Goal: Information Seeking & Learning: Learn about a topic

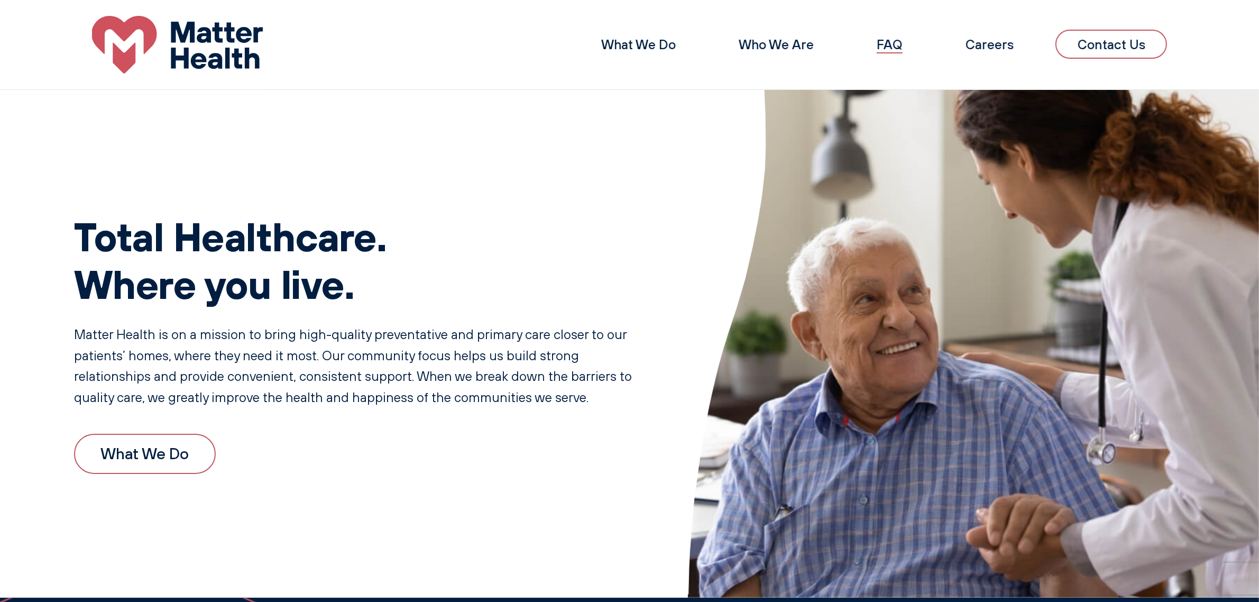
click at [884, 52] on link "FAQ" at bounding box center [889, 44] width 26 height 16
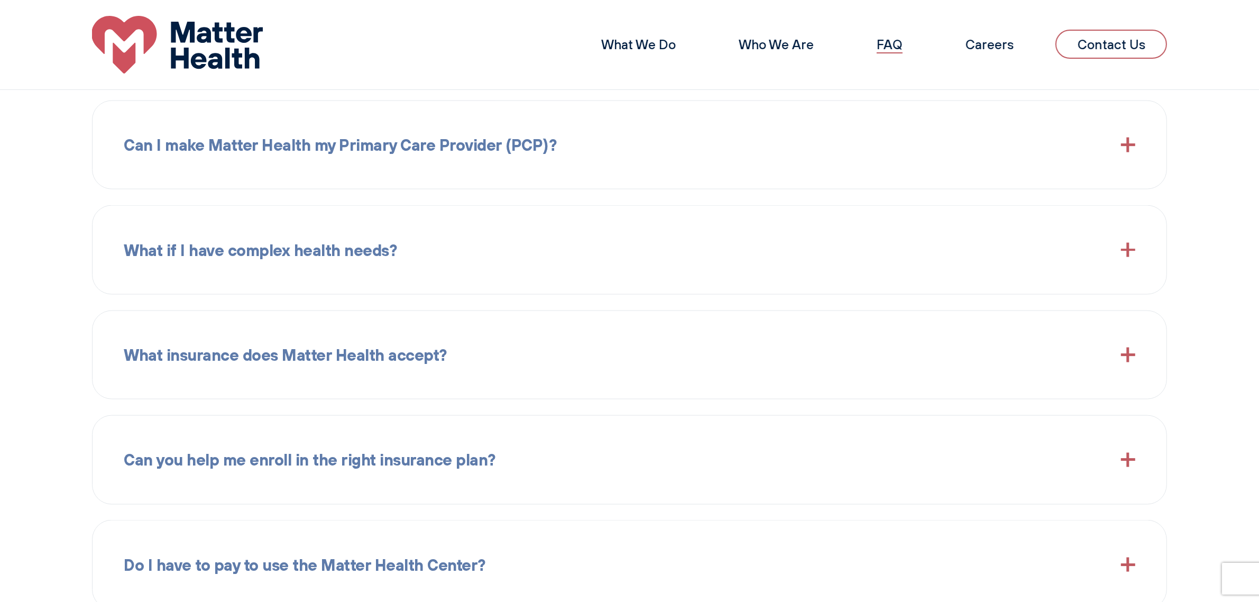
scroll to position [1679, 0]
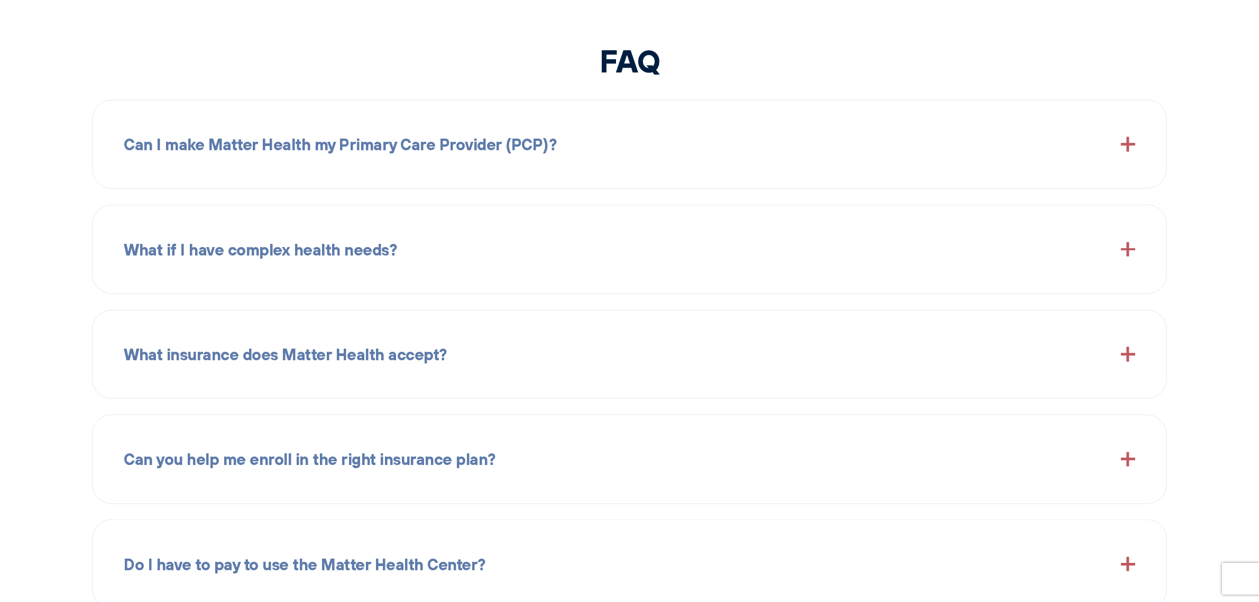
click at [866, 133] on div "Can I make Matter Health my Primary Care Provider (PCP)?" at bounding box center [629, 144] width 1011 height 57
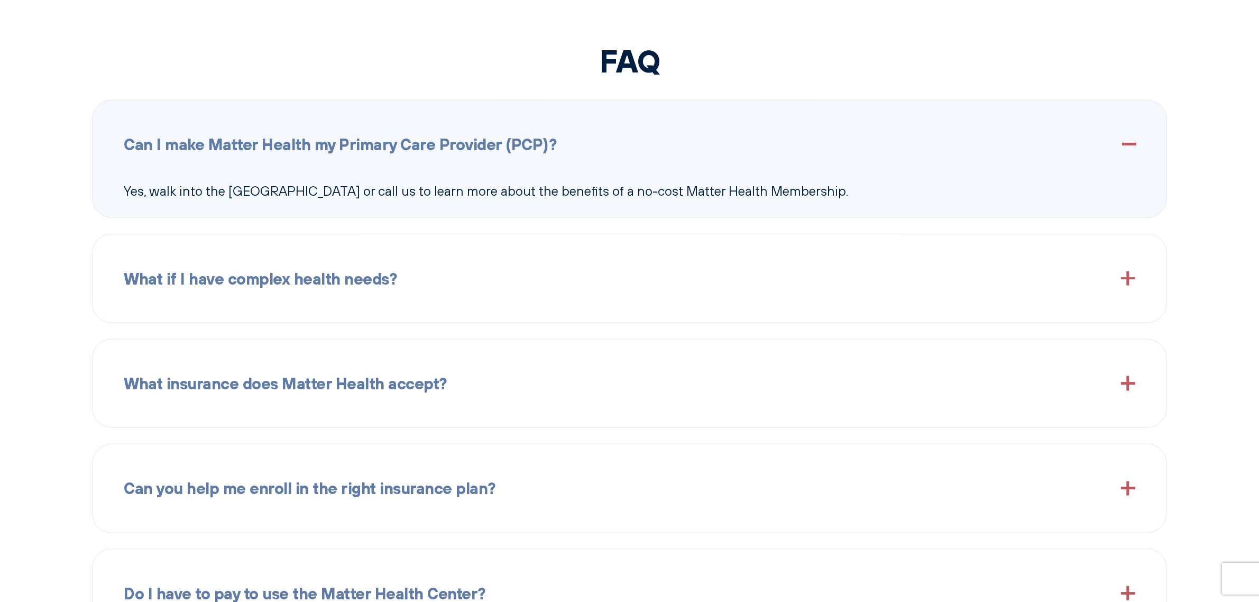
click at [866, 133] on div "Can I make Matter Health my Primary Care Provider (PCP)?" at bounding box center [629, 144] width 1011 height 57
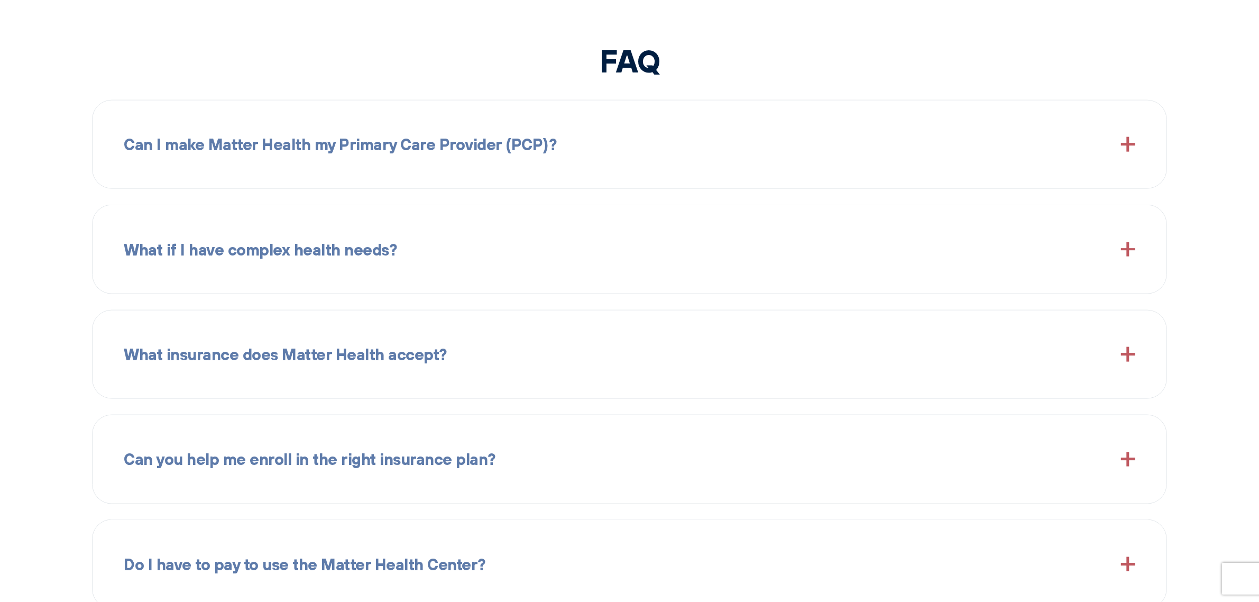
click at [697, 227] on div "What if I have complex health needs? Many of our patients have complex health n…" at bounding box center [629, 249] width 1075 height 89
click at [1129, 256] on span at bounding box center [1128, 249] width 14 height 14
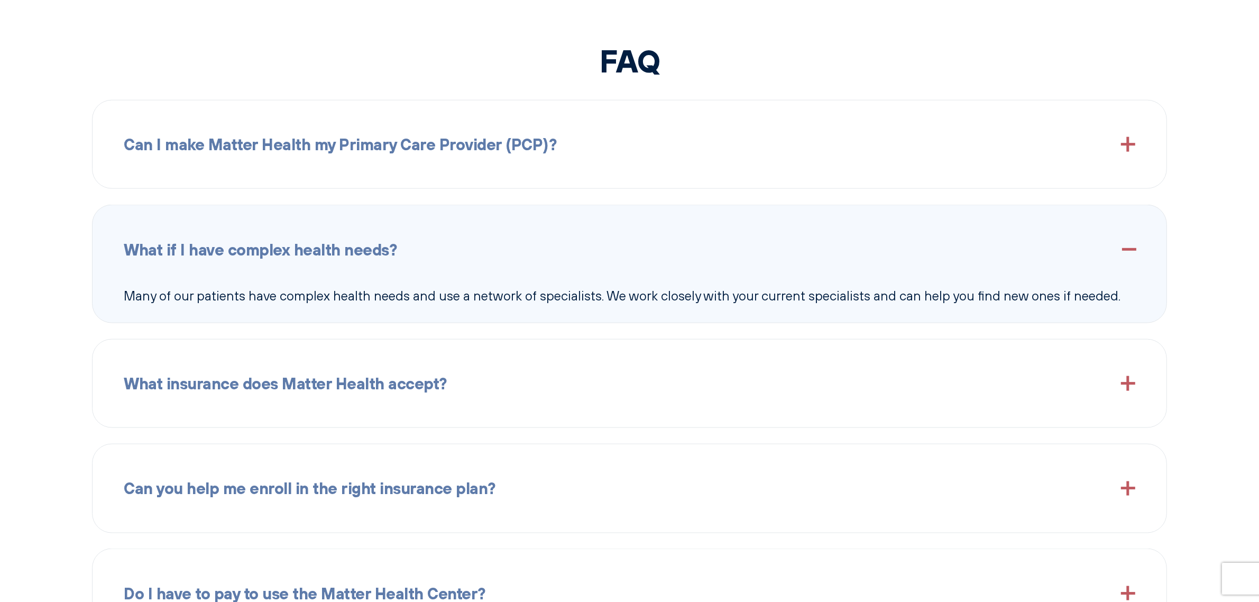
click at [1129, 256] on span at bounding box center [1128, 249] width 14 height 14
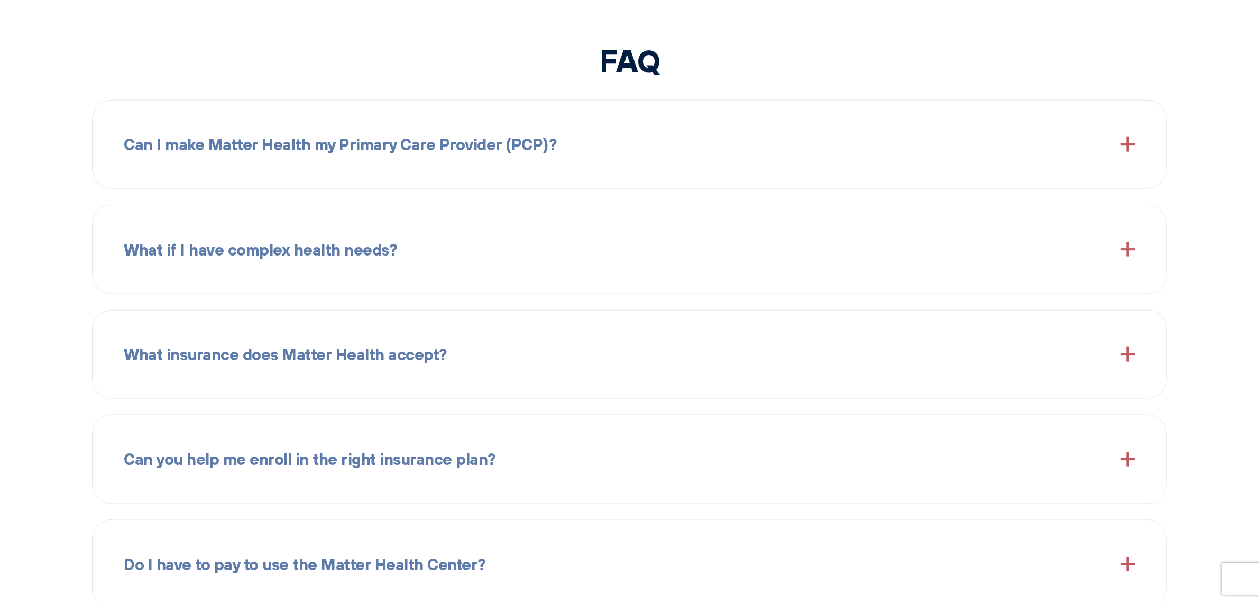
click at [847, 378] on div "What insurance does Matter Health accept?" at bounding box center [629, 354] width 1011 height 57
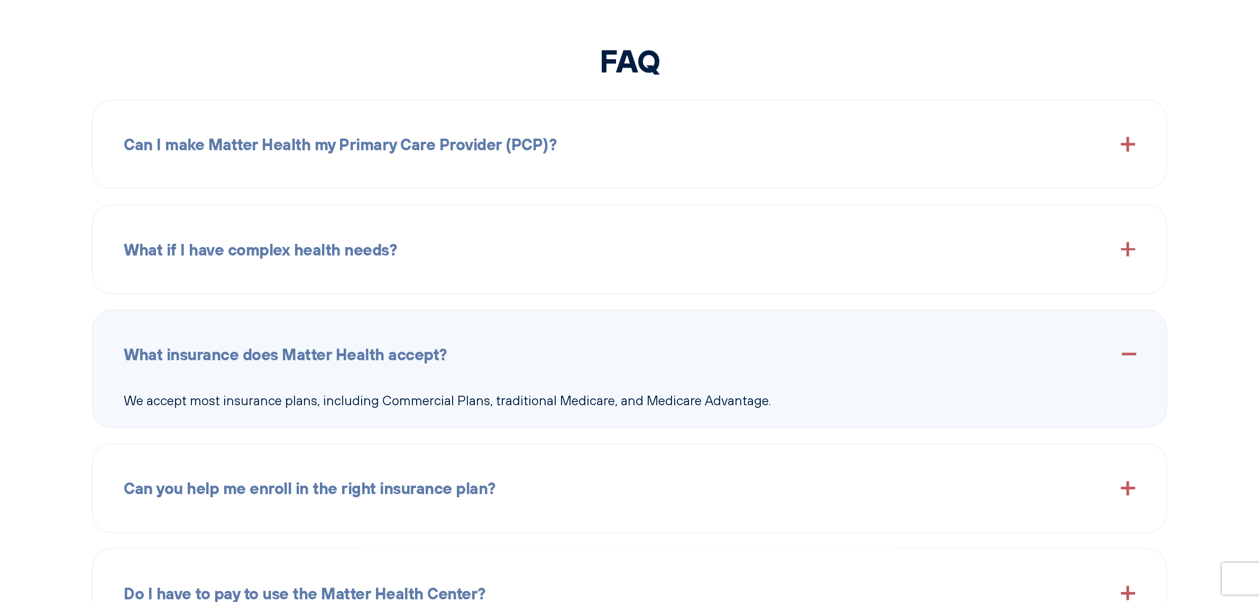
click at [847, 378] on div "What insurance does Matter Health accept?" at bounding box center [629, 354] width 1011 height 57
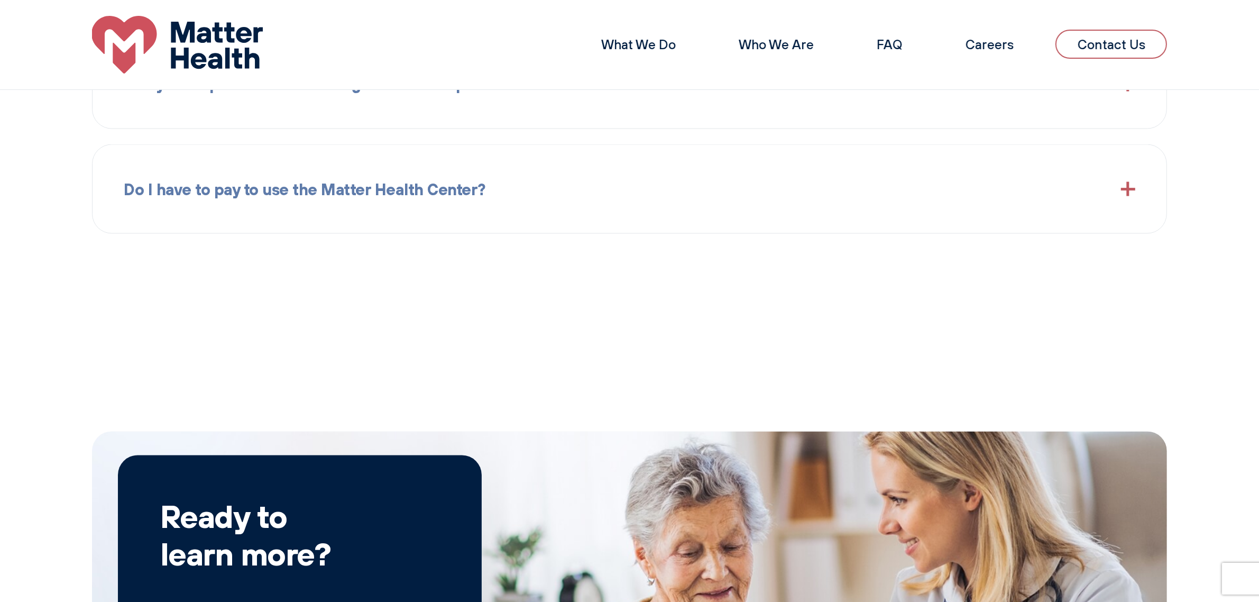
scroll to position [1907, 0]
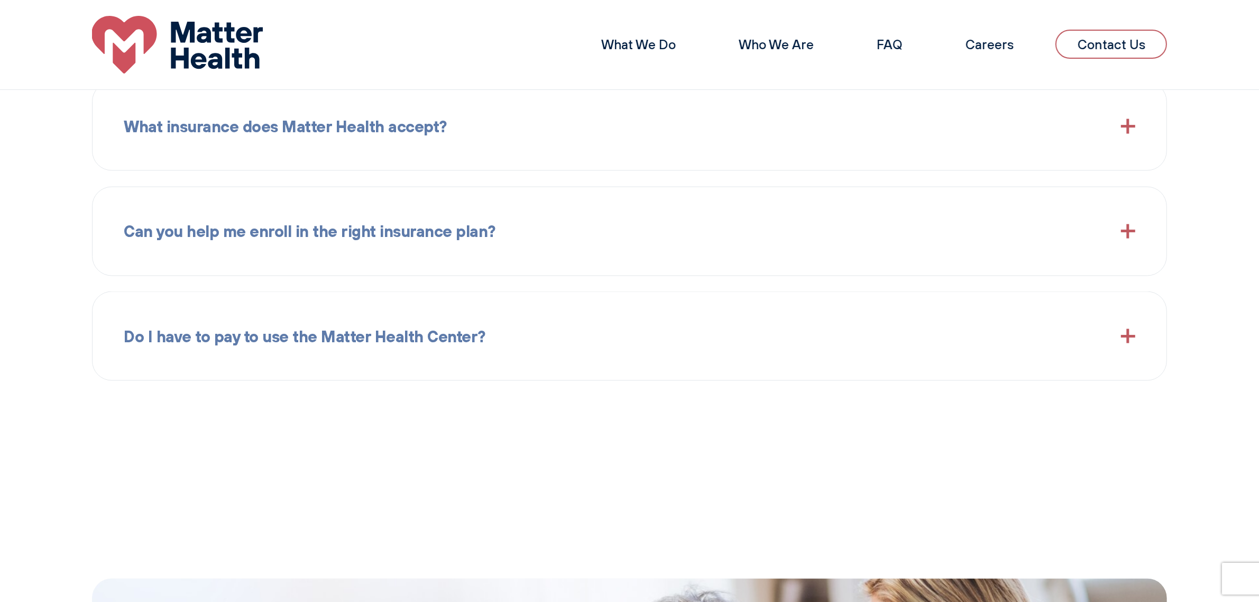
click at [765, 245] on div "Can you help me enroll in the right insurance plan?" at bounding box center [629, 231] width 1011 height 57
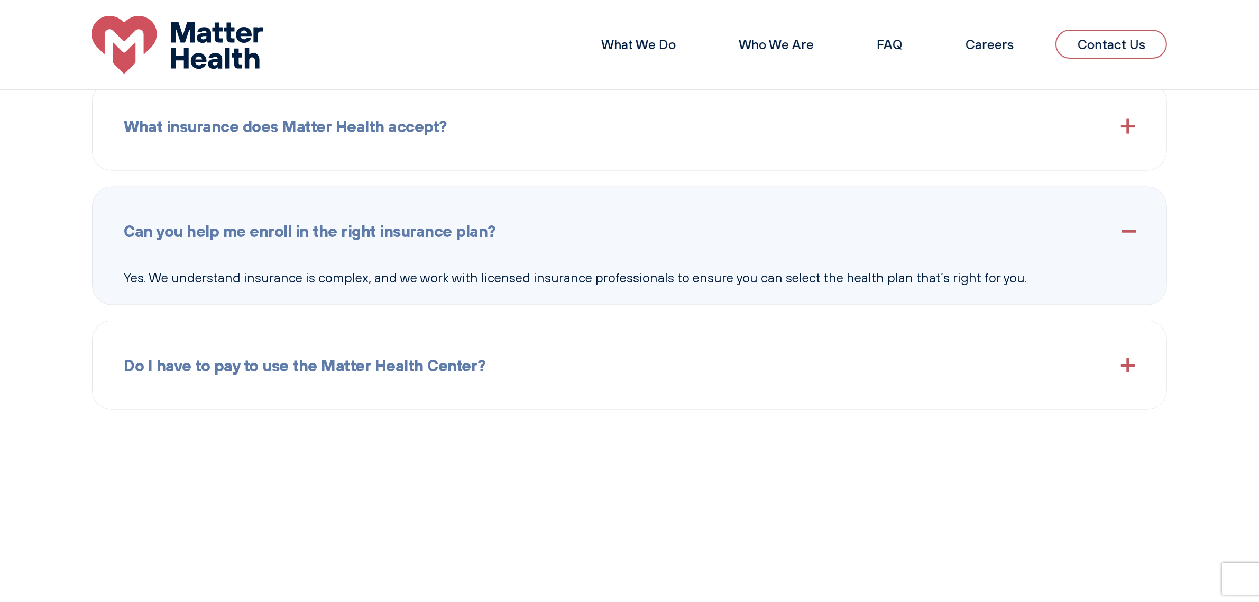
click at [678, 384] on div "Do I have to pay to use the Matter Health Center?" at bounding box center [629, 365] width 1011 height 57
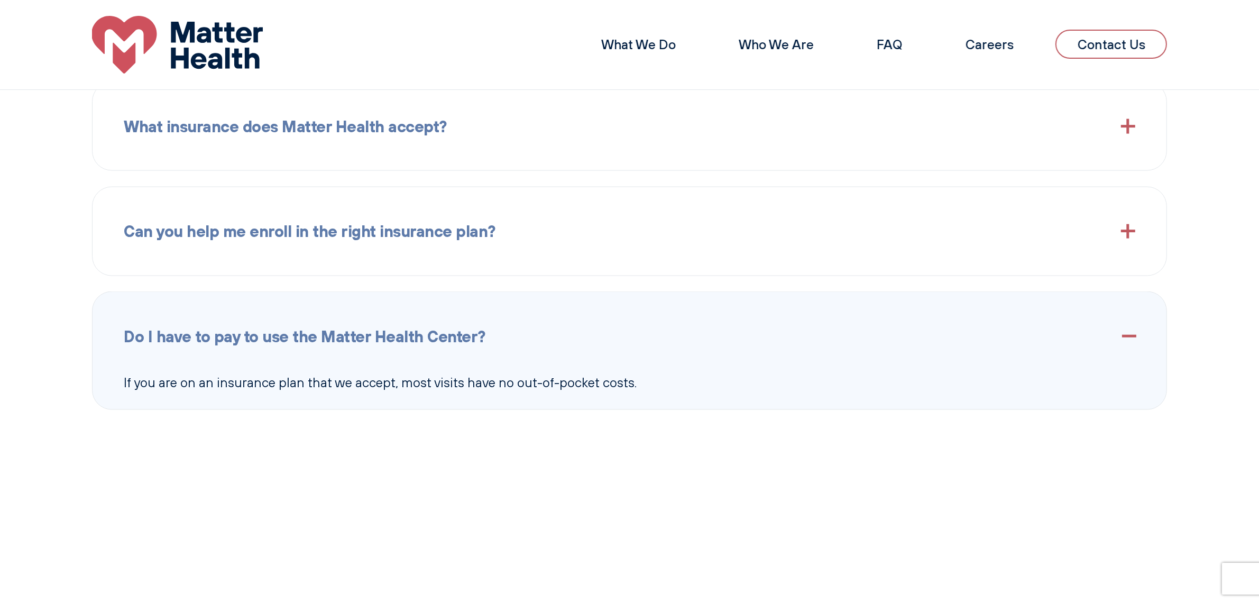
click at [648, 276] on div "Can you help me enroll in the right insurance plan? Yes. We understand insuranc…" at bounding box center [629, 231] width 1075 height 89
click at [535, 260] on div "Can you help me enroll in the right insurance plan?" at bounding box center [629, 231] width 1011 height 57
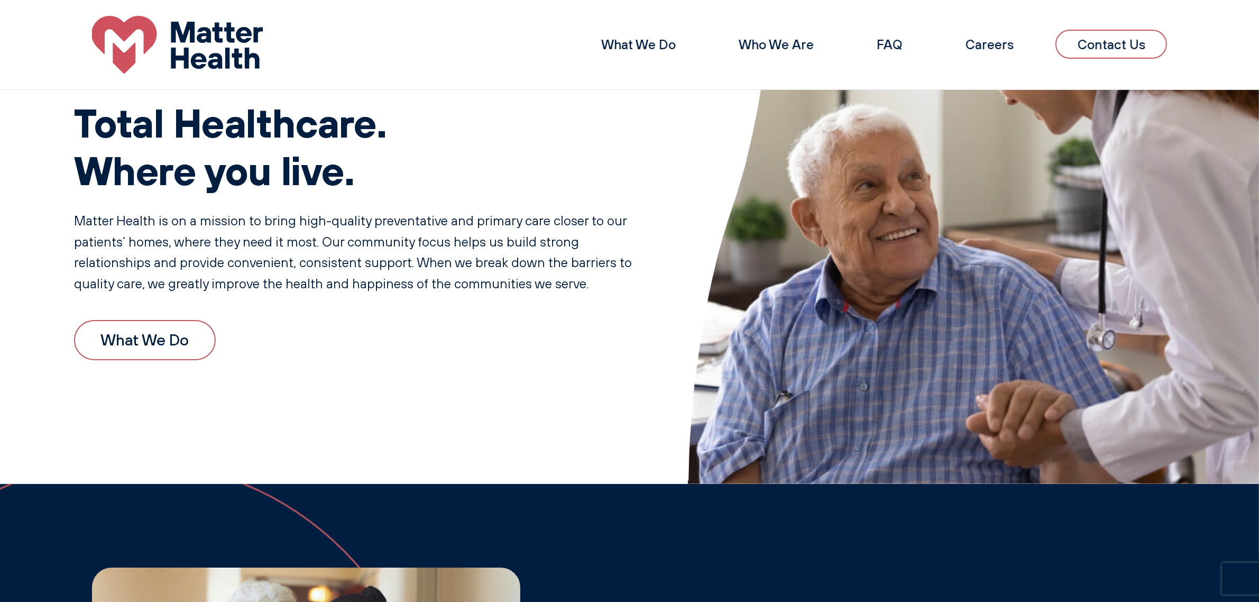
scroll to position [0, 0]
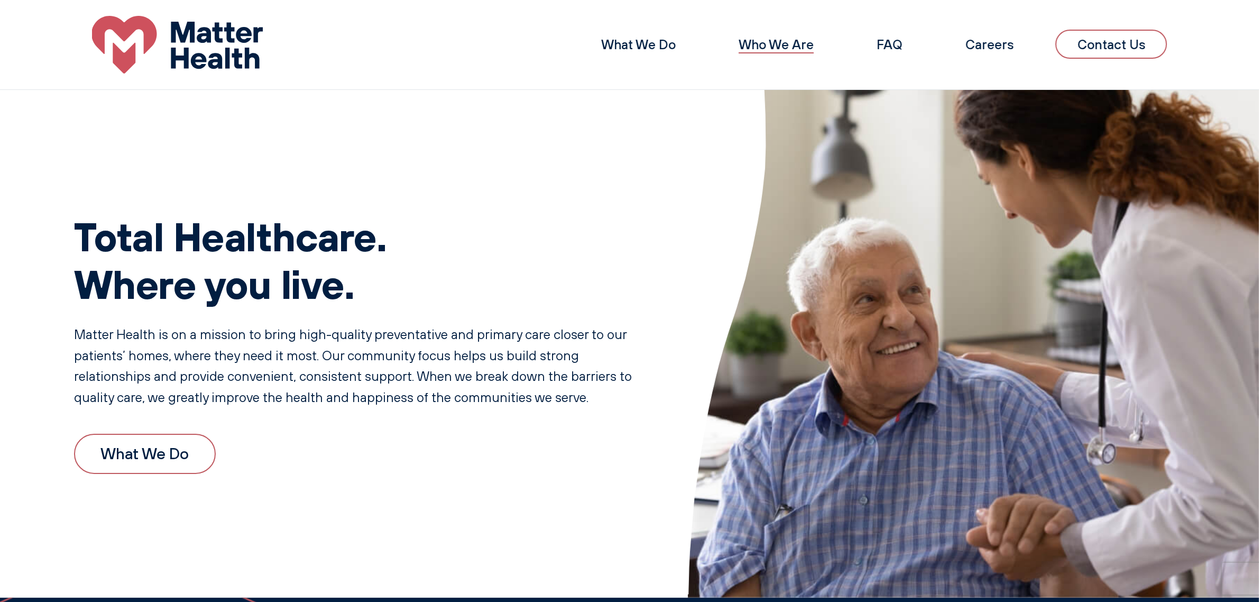
click at [785, 44] on link "Who We Are" at bounding box center [776, 44] width 75 height 16
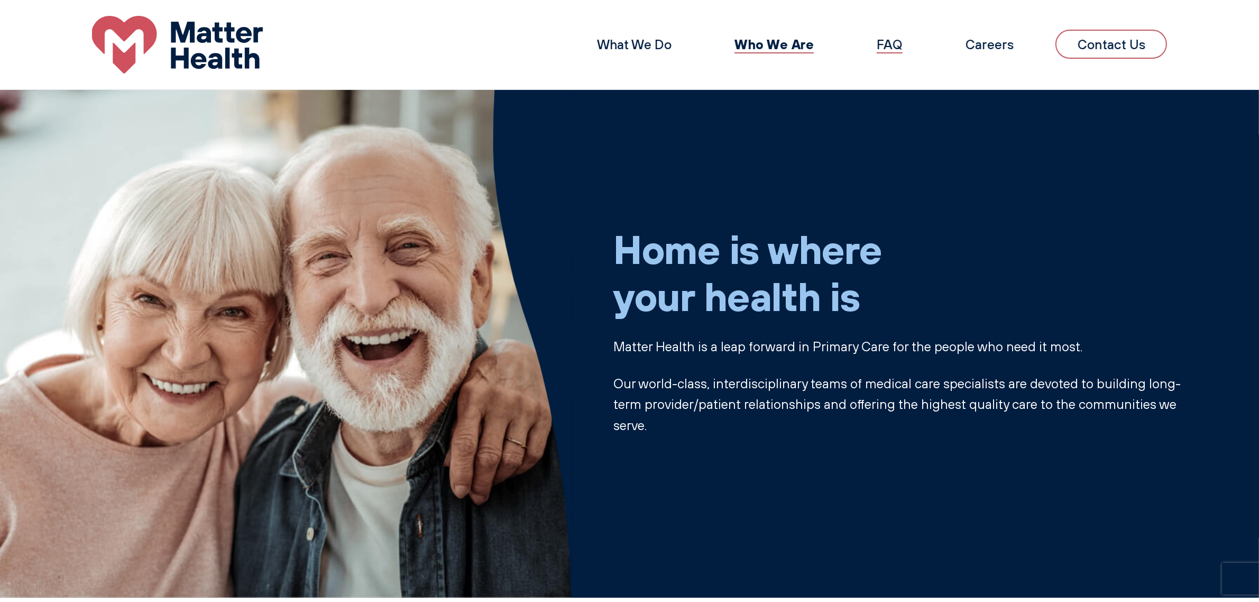
click at [884, 47] on link "FAQ" at bounding box center [889, 44] width 26 height 16
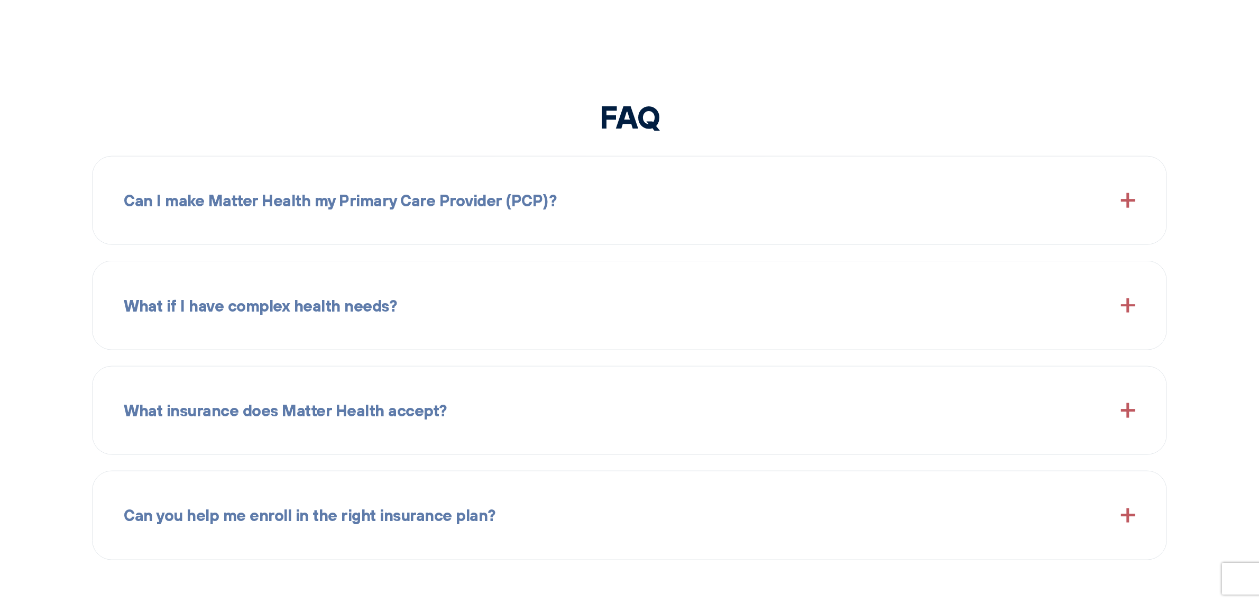
scroll to position [1631, 0]
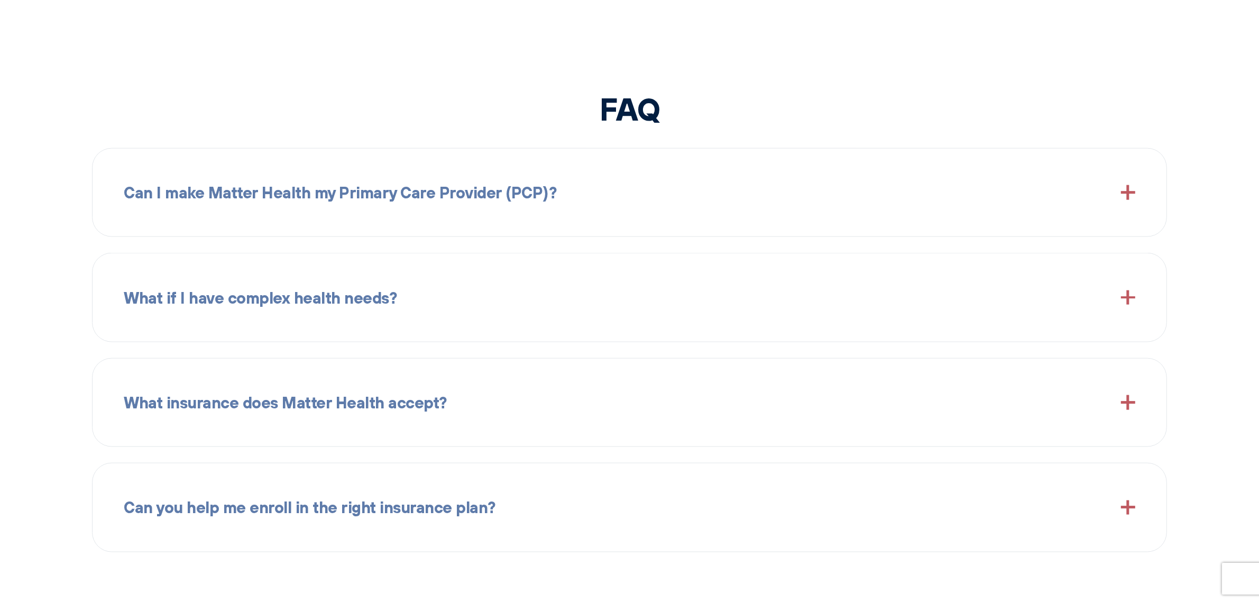
drag, startPoint x: 775, startPoint y: 149, endPoint x: 781, endPoint y: 113, distance: 37.0
click at [781, 113] on div "FAQ Can I make Matter Health my Primary Care Provider (PCP)? Yes, walk into the…" at bounding box center [629, 372] width 1259 height 567
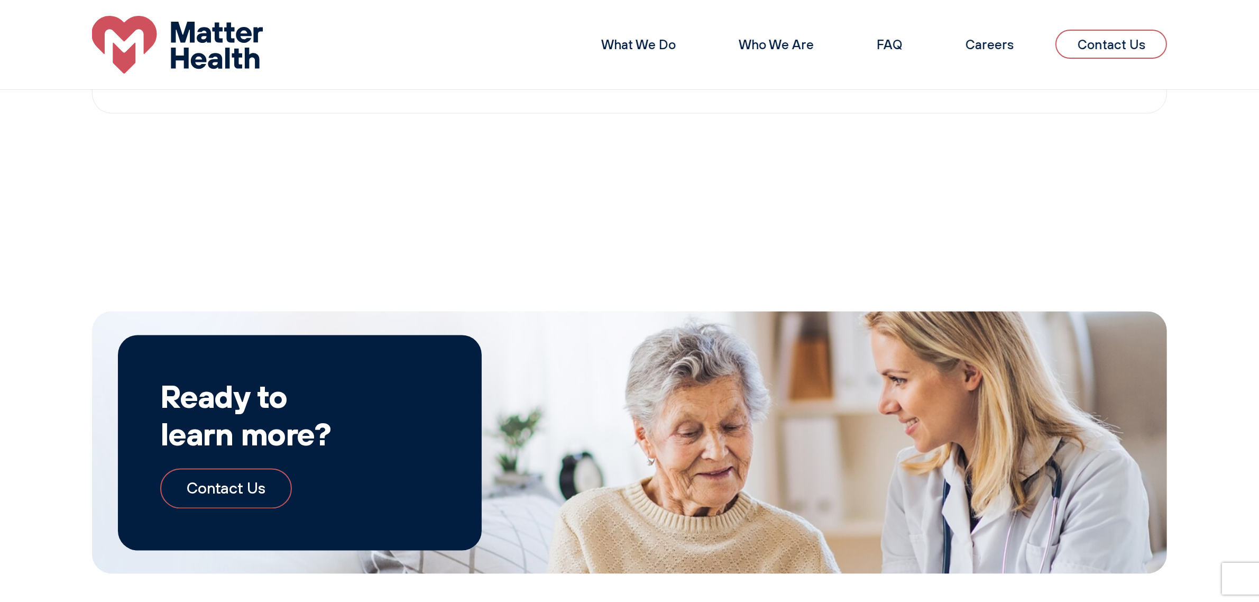
scroll to position [2123, 0]
